Goal: Information Seeking & Learning: Learn about a topic

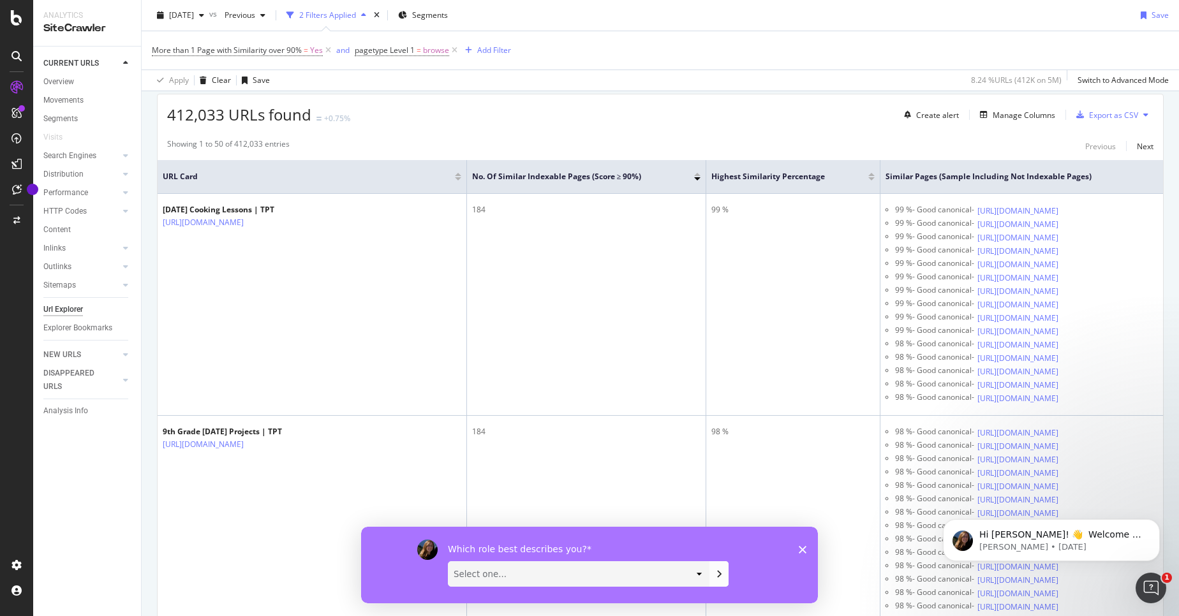
scroll to position [344, 0]
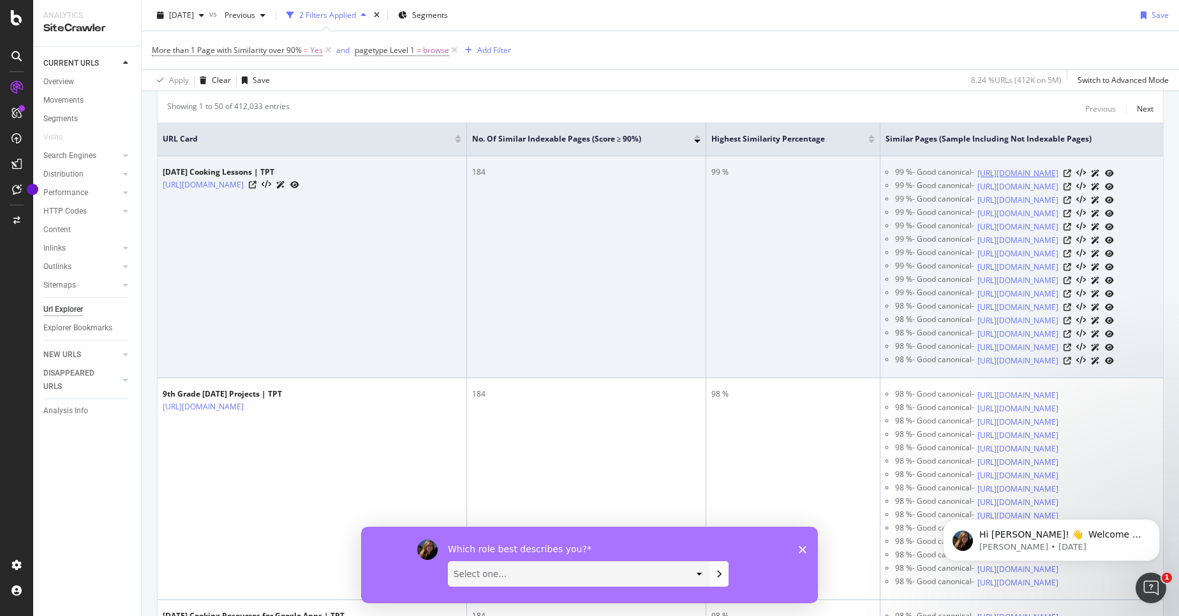
click at [977, 180] on link "https://www.teacherspayteachers.com/browse/teacher-tools/lessons/high-school/11…" at bounding box center [1017, 173] width 81 height 13
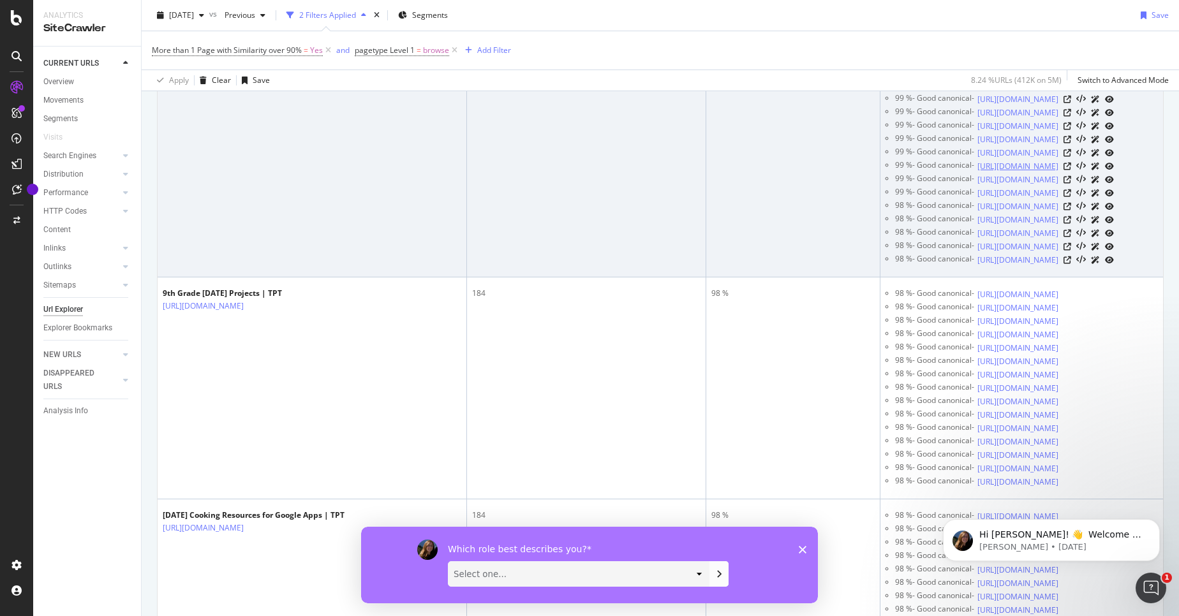
scroll to position [466, 0]
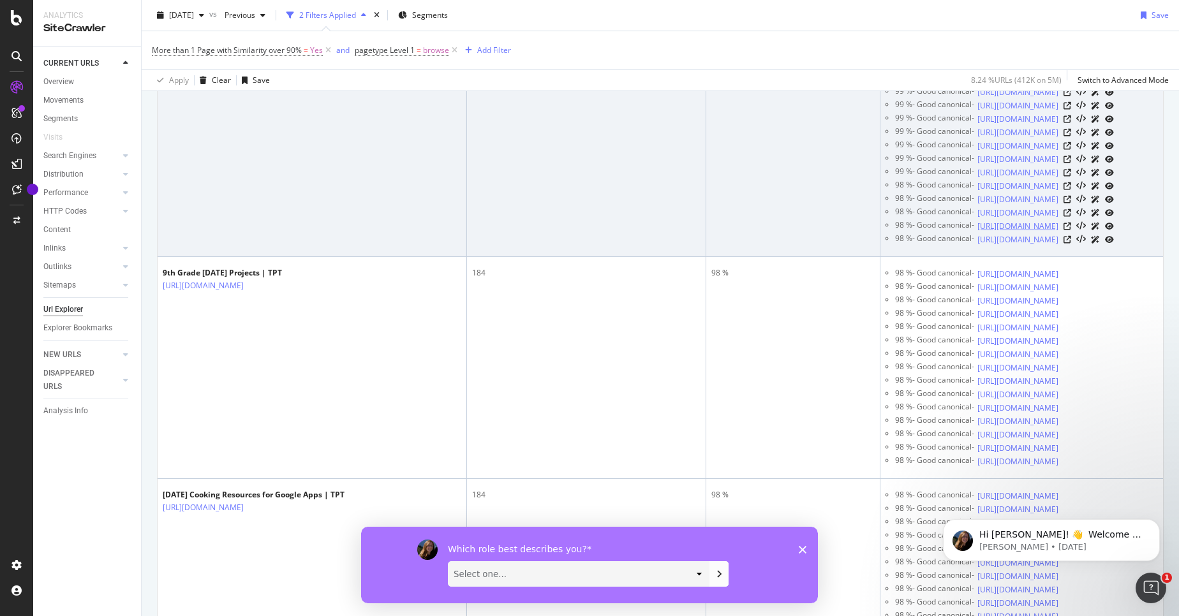
drag, startPoint x: 896, startPoint y: 406, endPoint x: 1083, endPoint y: 427, distance: 188.0
click at [1083, 233] on div "98 % - Good canonical - https://www.teacherspayteachers.com/browse/teacher-tool…" at bounding box center [1026, 225] width 263 height 13
click at [1058, 233] on link "https://www.teacherspayteachers.com/browse/teacher-tools/lessons/art/other-arts…" at bounding box center [1017, 226] width 81 height 13
click at [1071, 230] on icon at bounding box center [1067, 227] width 8 height 8
